Goal: Information Seeking & Learning: Find specific fact

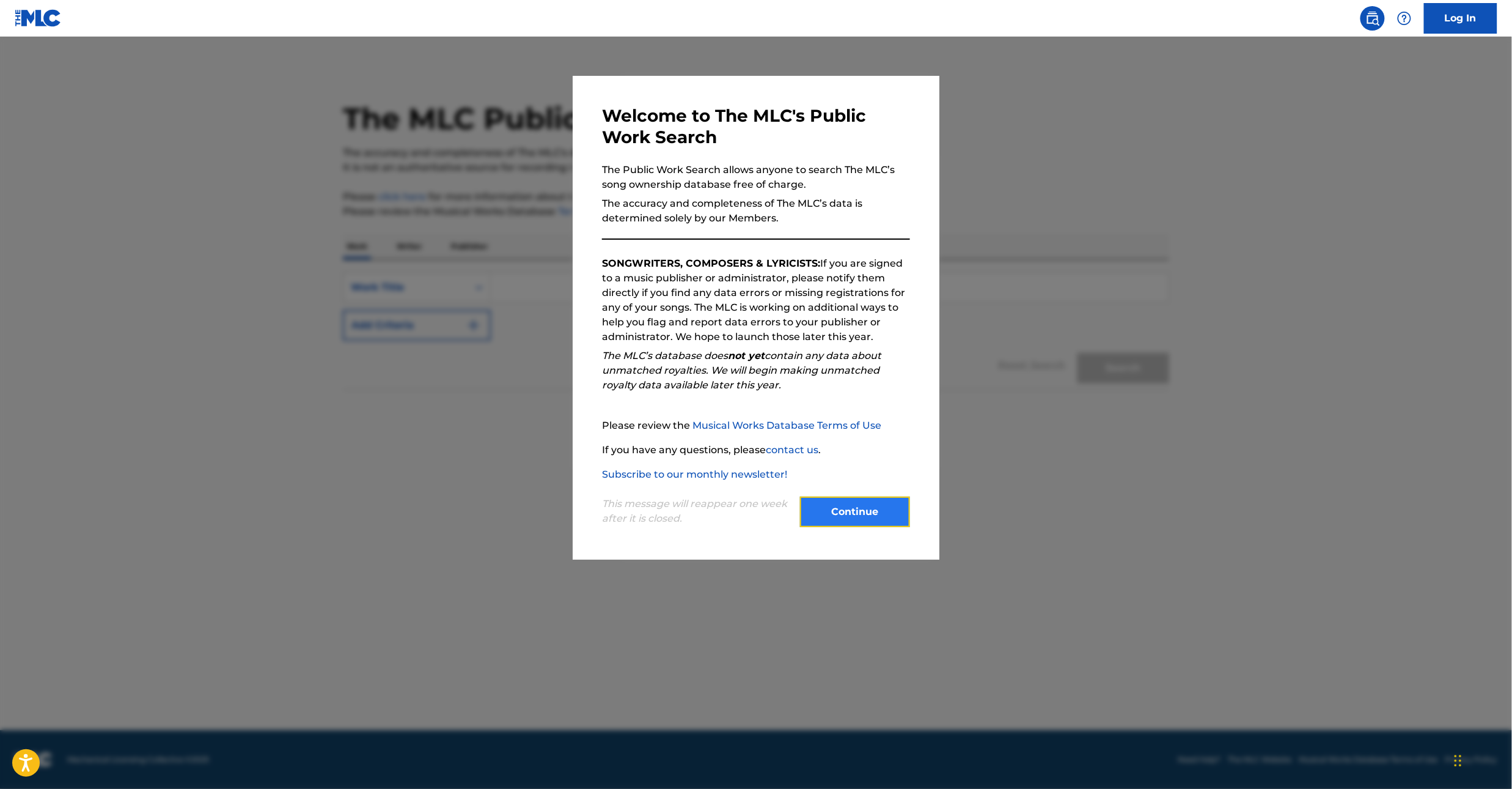
click at [860, 516] on button "Continue" at bounding box center [855, 511] width 110 height 31
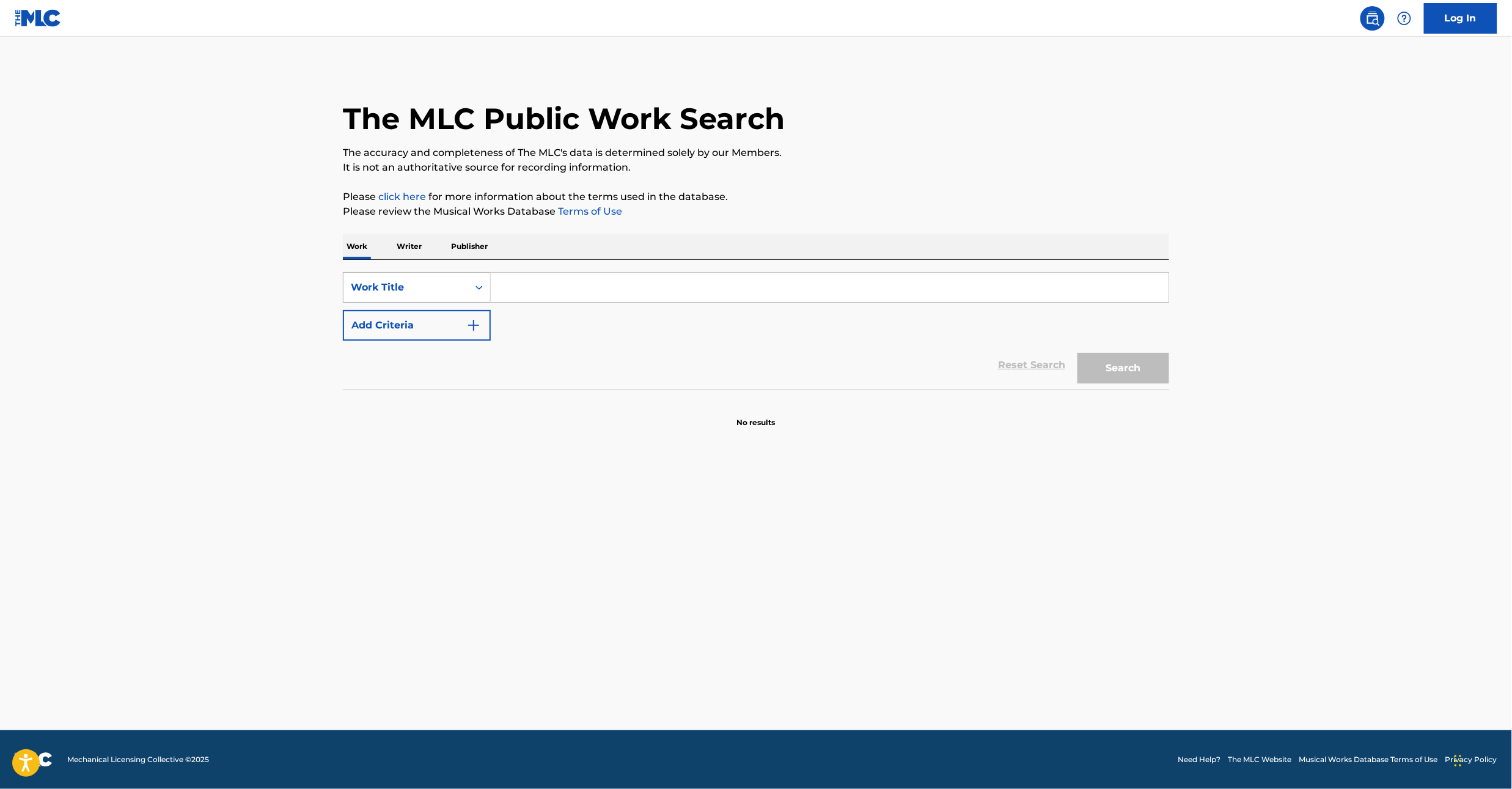
click at [484, 286] on icon "Search Form" at bounding box center [479, 288] width 12 height 12
click at [438, 381] on div "Publisher Name" at bounding box center [417, 379] width 147 height 31
click at [540, 288] on input "Search Form" at bounding box center [829, 287] width 678 height 29
click at [1078, 353] on button "Search" at bounding box center [1123, 368] width 92 height 31
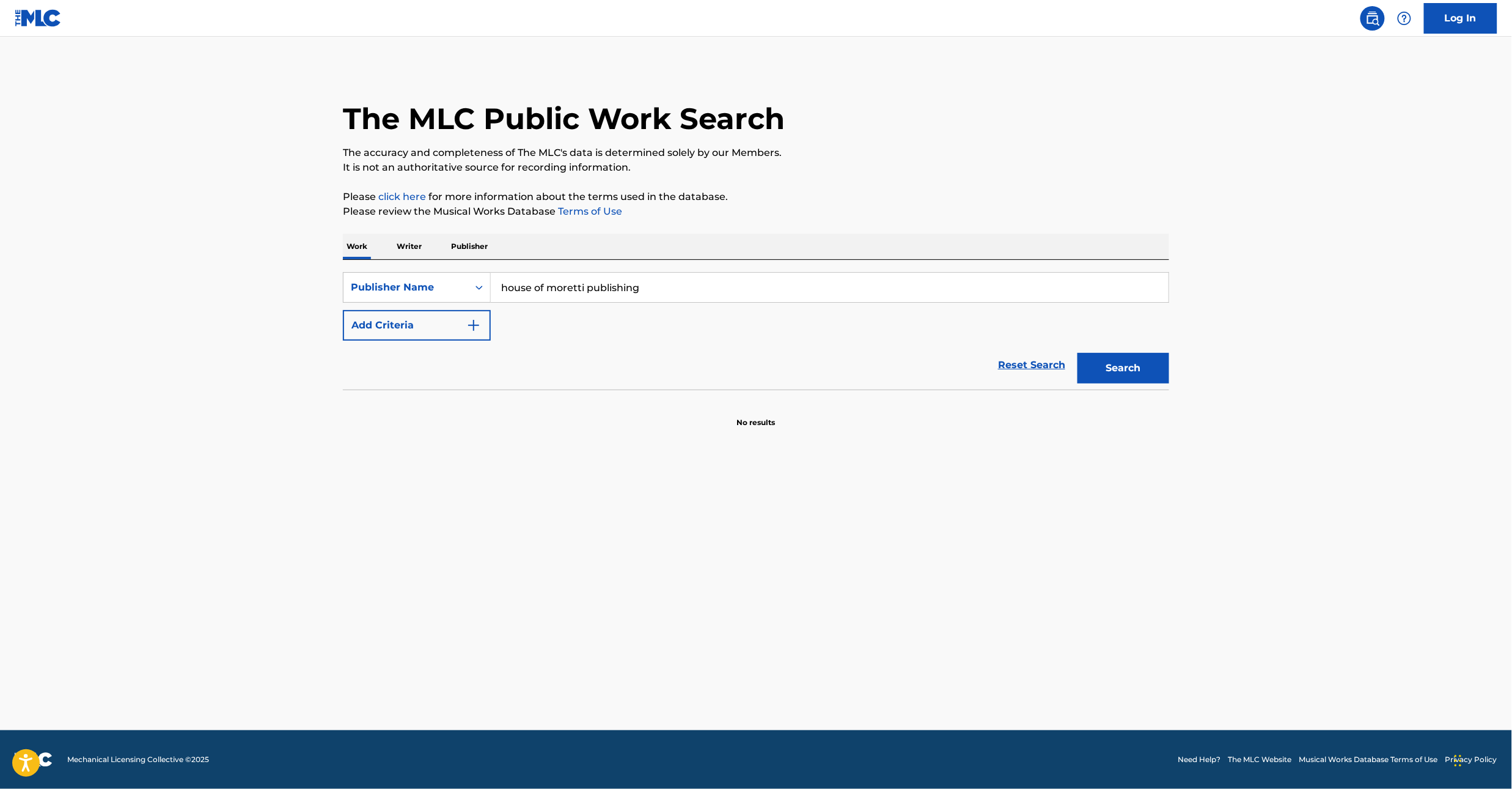
click at [1078, 353] on button "Search" at bounding box center [1123, 368] width 92 height 31
drag, startPoint x: 586, startPoint y: 288, endPoint x: 692, endPoint y: 287, distance: 106.0
click at [692, 287] on input "house of moretti publishing" at bounding box center [829, 287] width 678 height 29
click at [1078, 353] on button "Search" at bounding box center [1123, 368] width 92 height 31
drag, startPoint x: 601, startPoint y: 286, endPoint x: 504, endPoint y: 278, distance: 97.3
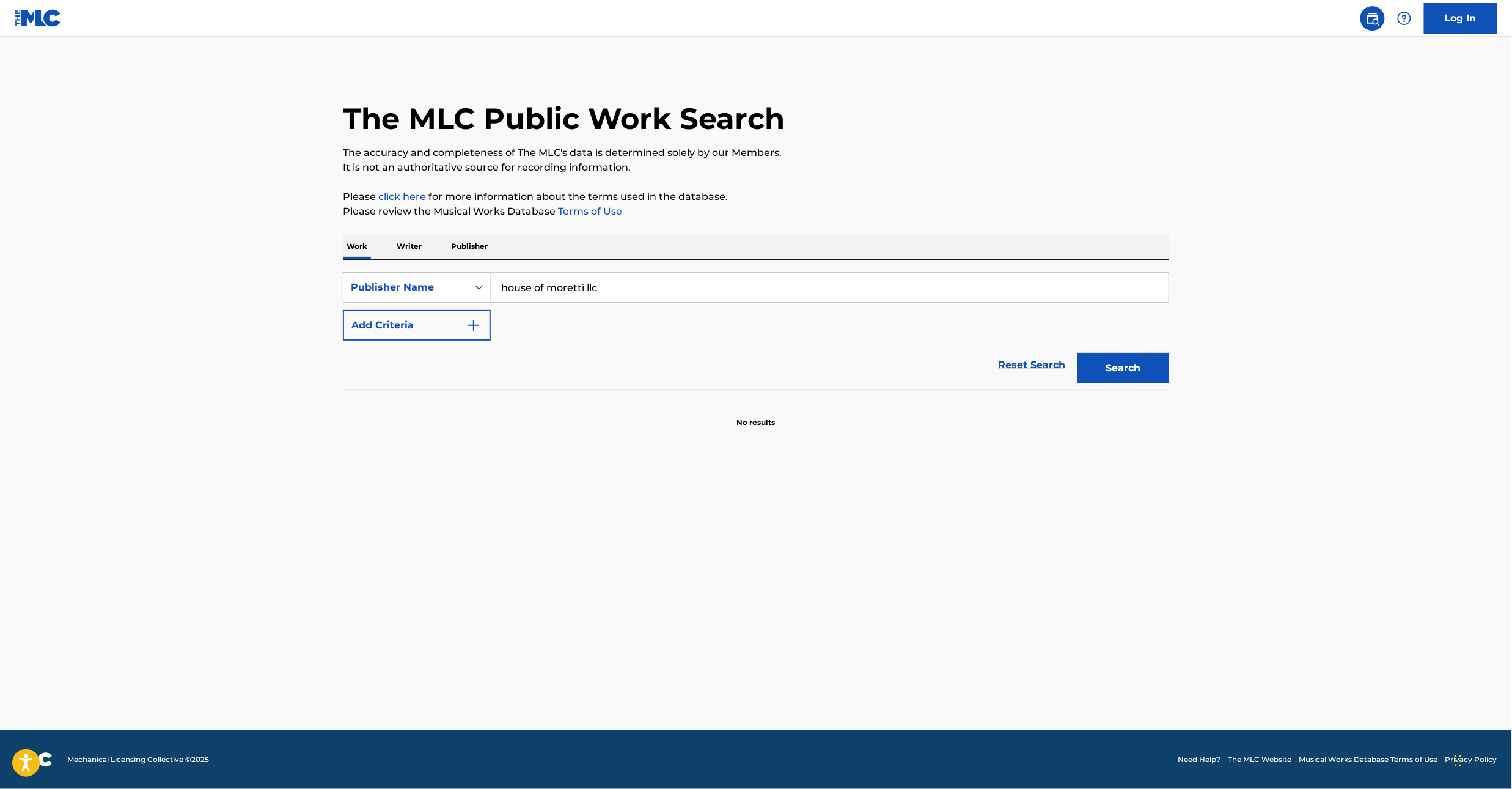
click at [504, 277] on input "house of moretti llc" at bounding box center [829, 287] width 678 height 29
type input "moretti"
click at [1078, 353] on button "Search" at bounding box center [1123, 368] width 92 height 31
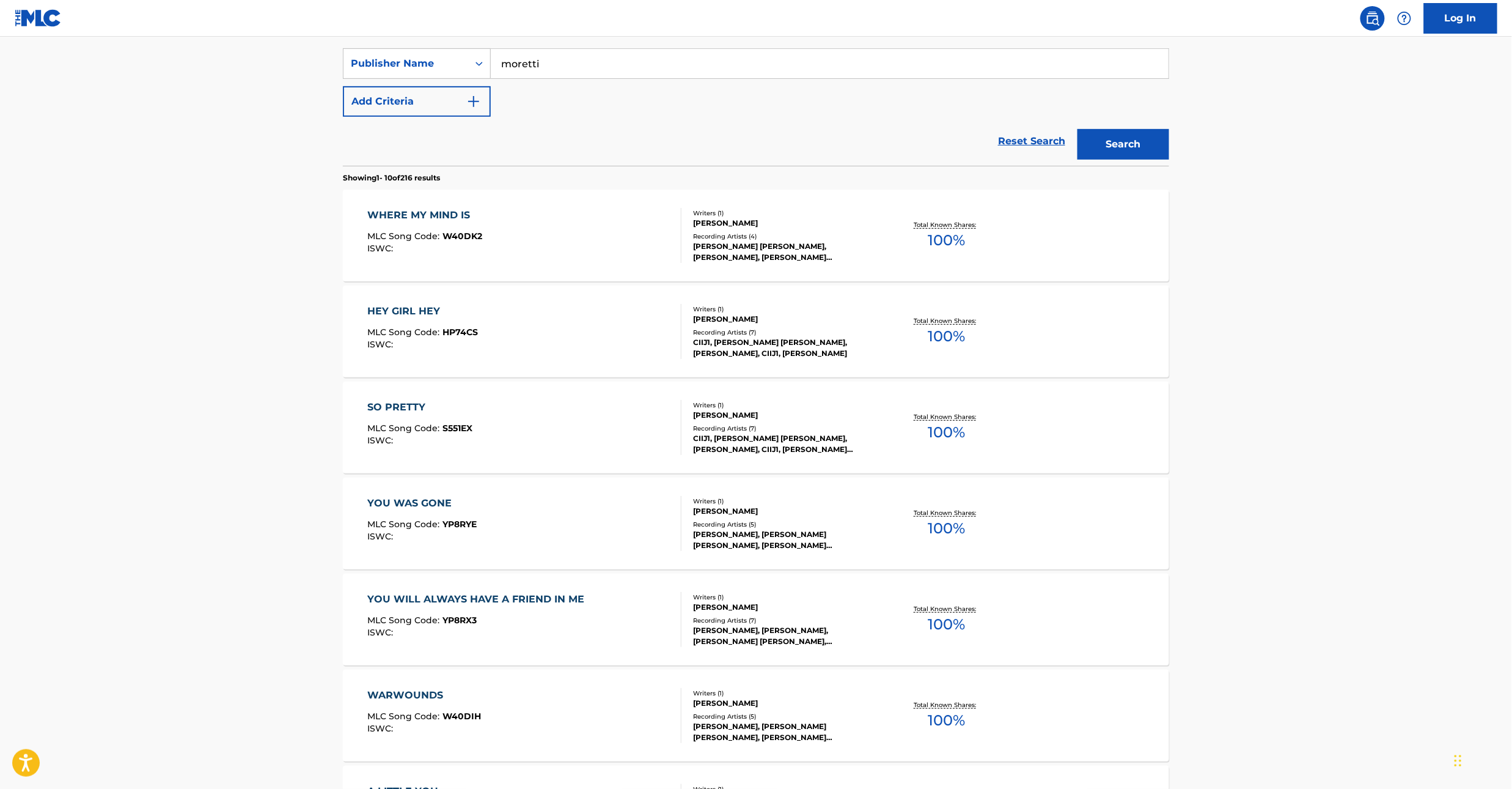
scroll to position [262, 0]
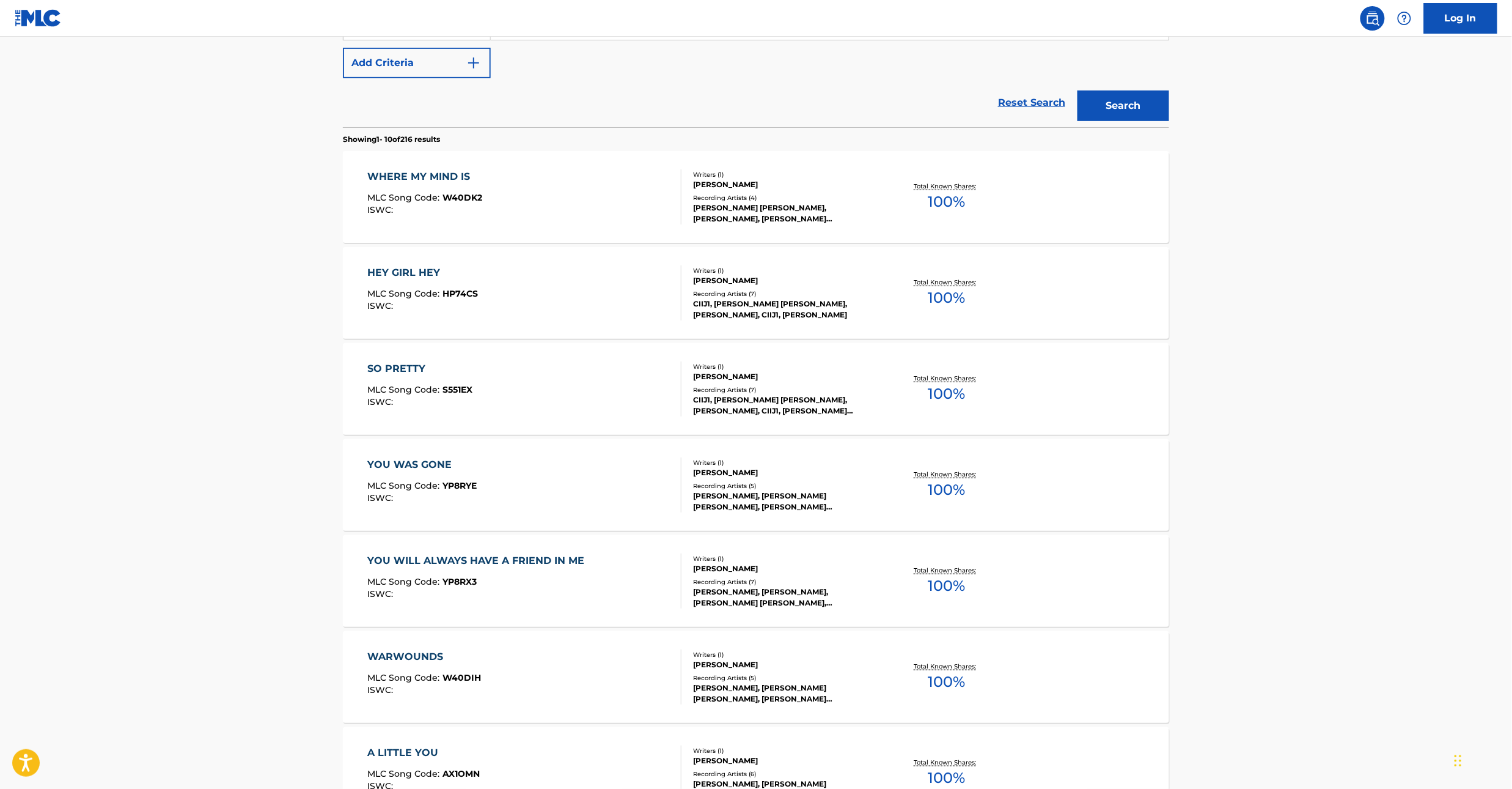
click at [945, 191] on span "100 %" at bounding box center [946, 201] width 37 height 22
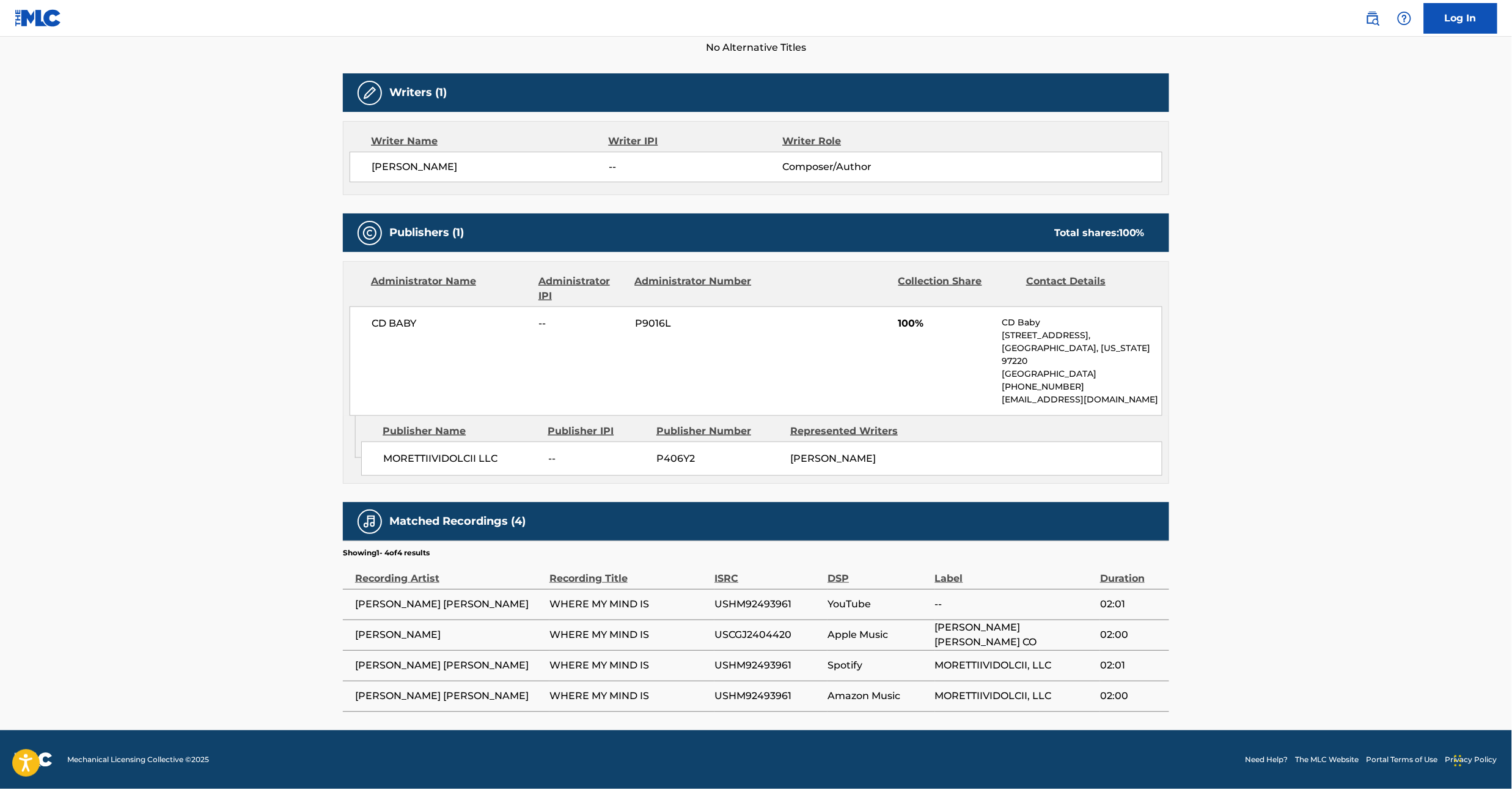
scroll to position [358, 0]
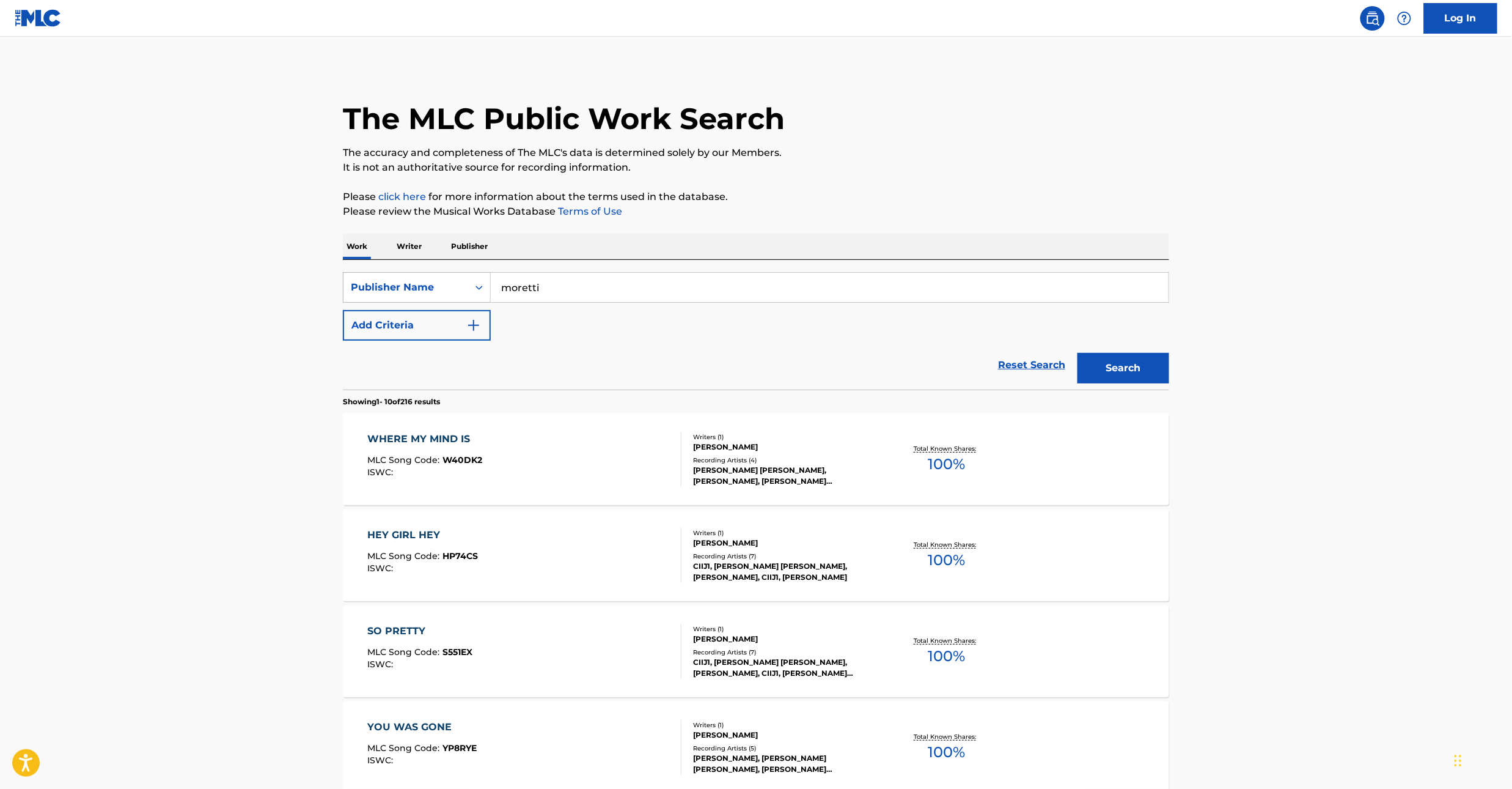
click at [477, 287] on icon "Search Form" at bounding box center [479, 288] width 7 height 4
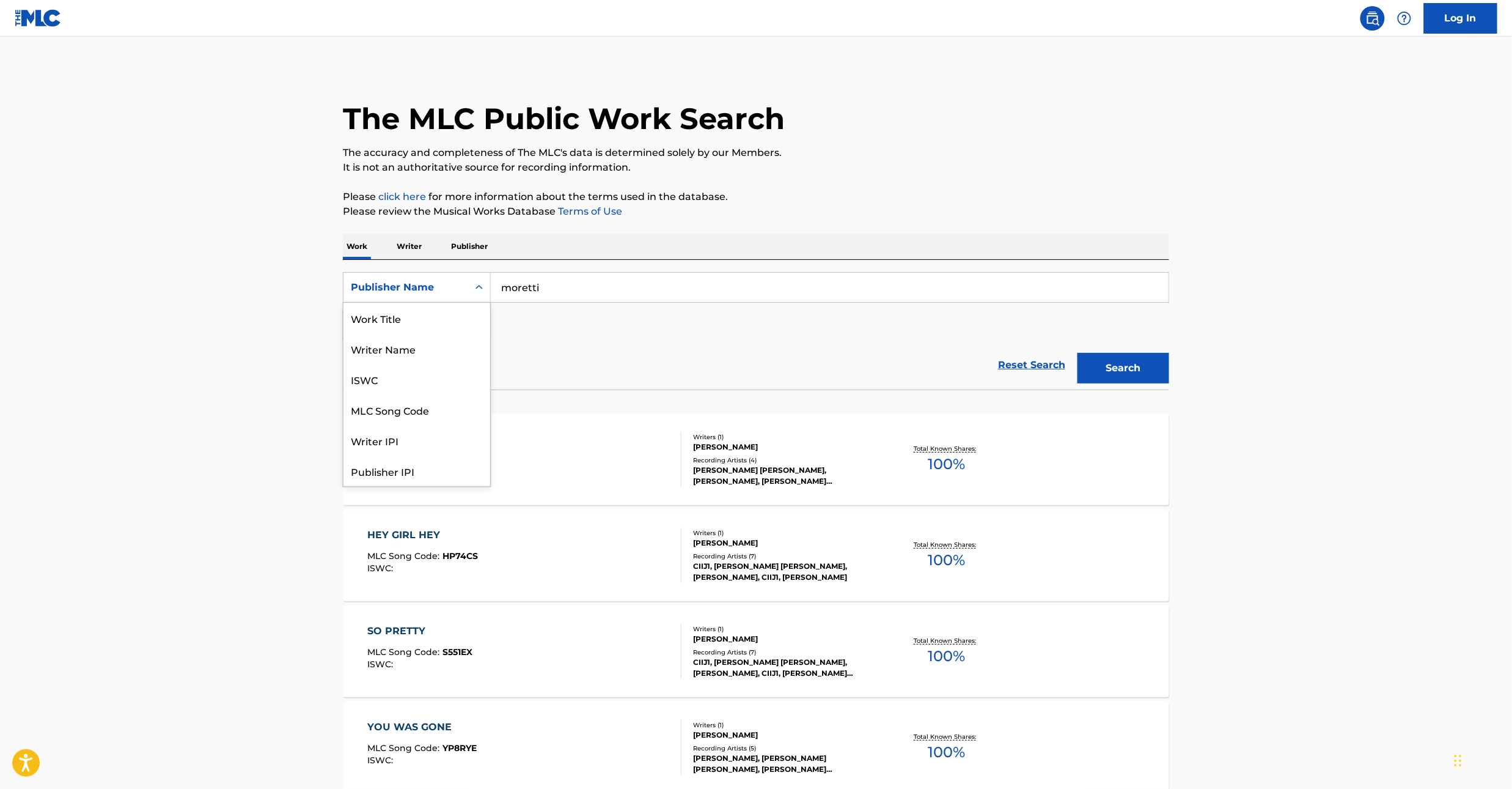
scroll to position [61, 0]
click at [450, 380] on div "Writer IPI" at bounding box center [417, 379] width 147 height 31
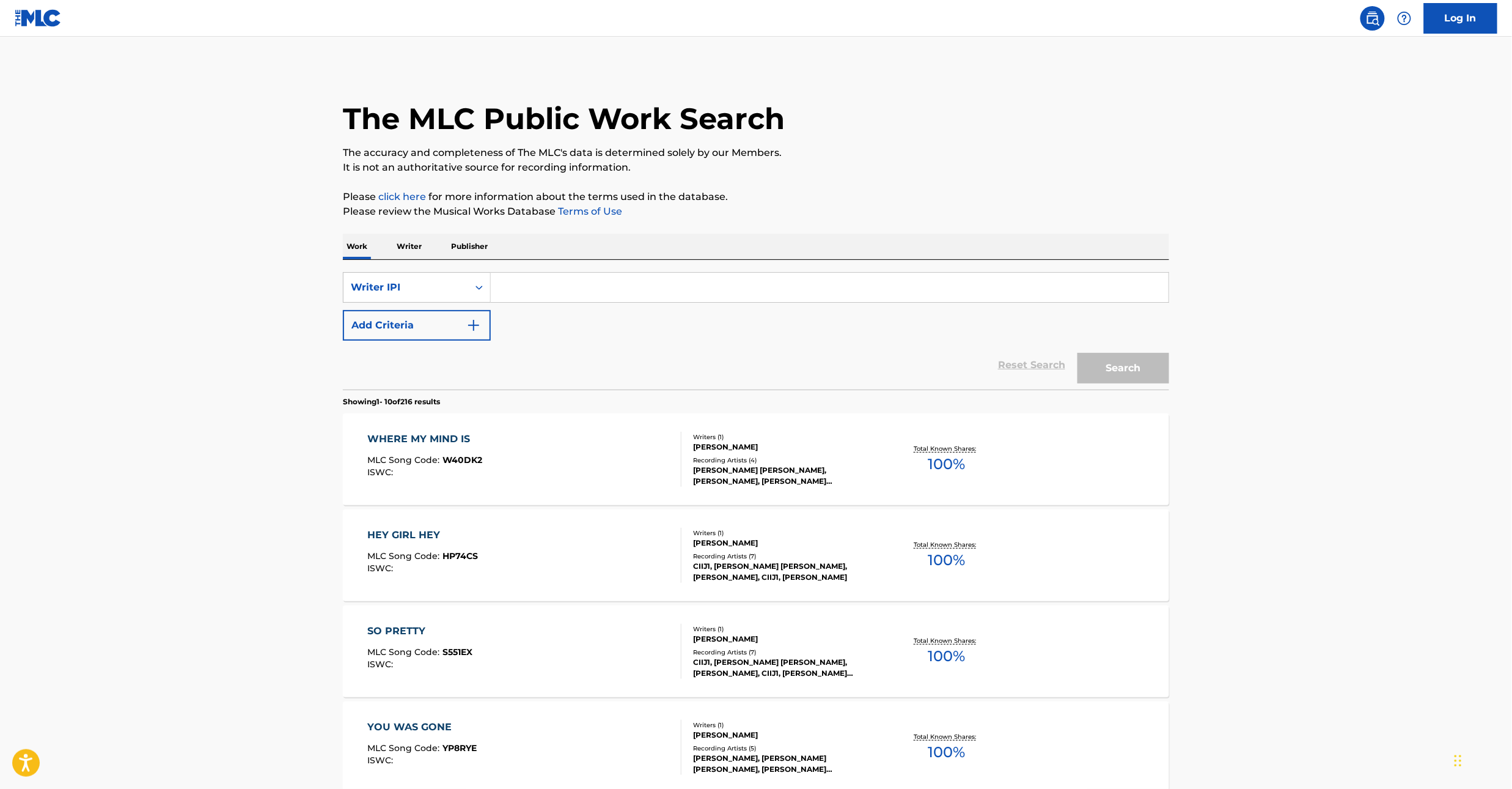
click at [590, 282] on input "Search Form" at bounding box center [829, 287] width 678 height 29
type input "[PERSON_NAME]"
click at [1078, 353] on button "Search" at bounding box center [1123, 368] width 92 height 31
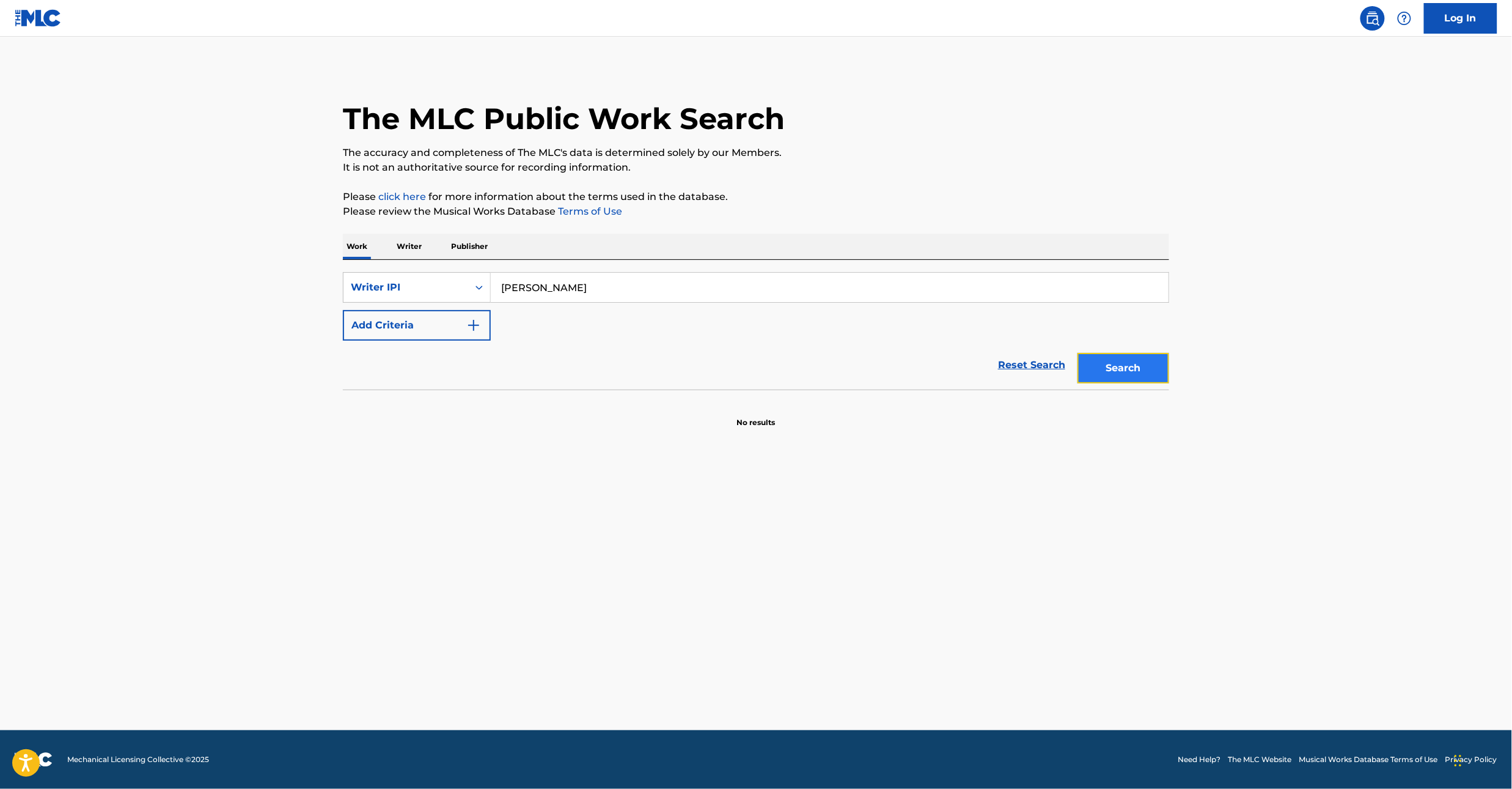
click at [1132, 366] on button "Search" at bounding box center [1123, 368] width 92 height 31
